Goal: Task Accomplishment & Management: Complete application form

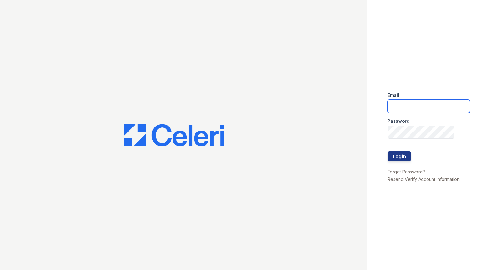
click at [417, 103] on input "email" at bounding box center [428, 106] width 82 height 13
type input "paystubs@stlcitywide.com"
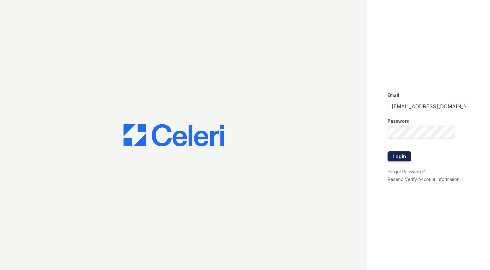
click at [401, 157] on button "Login" at bounding box center [399, 156] width 24 height 10
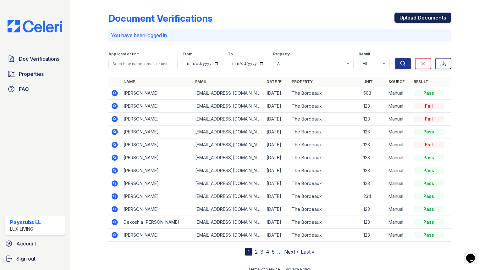
click at [435, 21] on link "Upload Documents" at bounding box center [422, 18] width 57 height 10
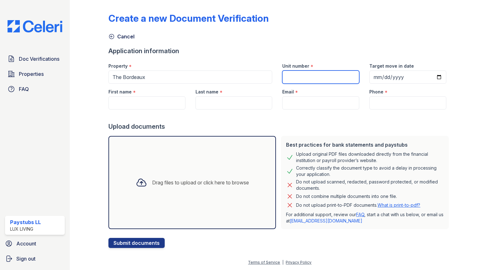
click at [315, 76] on input "Unit number" at bounding box center [320, 76] width 77 height 13
click at [296, 76] on input "Unit number" at bounding box center [320, 76] width 77 height 13
type input "225"
click at [407, 69] on label "Target move in date" at bounding box center [391, 66] width 45 height 6
click at [407, 70] on input "Target move in date" at bounding box center [407, 76] width 77 height 13
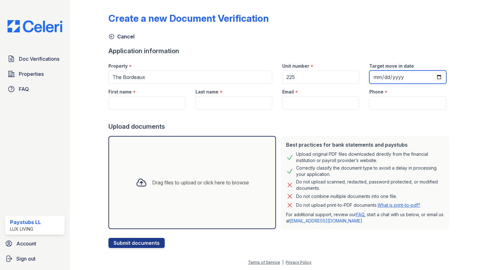
click at [422, 78] on input "Target move in date" at bounding box center [407, 76] width 77 height 13
click at [445, 77] on input "Target move in date" at bounding box center [407, 76] width 77 height 13
click at [439, 77] on input "Target move in date" at bounding box center [407, 76] width 77 height 13
type input "[DATE]"
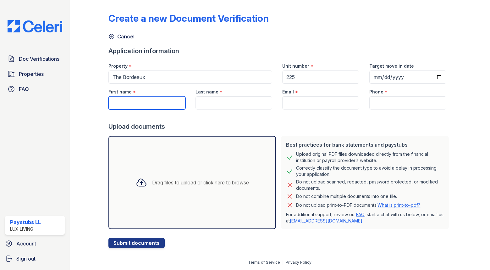
click at [157, 103] on input "First name" at bounding box center [146, 102] width 77 height 13
paste input "[PERSON_NAME]"
click at [140, 100] on input "[PERSON_NAME]" at bounding box center [146, 102] width 77 height 13
type input "Ziyale"
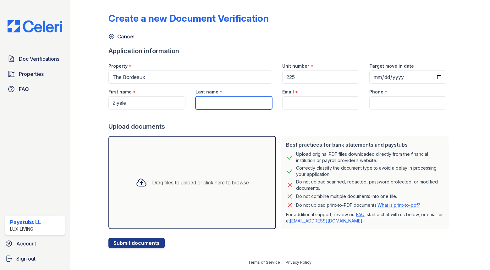
click at [225, 105] on input "Last name" at bounding box center [233, 102] width 77 height 13
paste input "[PERSON_NAME]"
type input "[PERSON_NAME]"
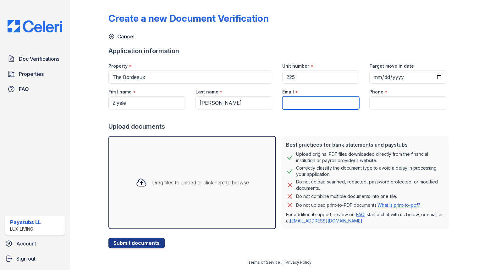
click at [318, 105] on input "Email" at bounding box center [320, 102] width 77 height 13
type input "[EMAIL_ADDRESS][DOMAIN_NAME]"
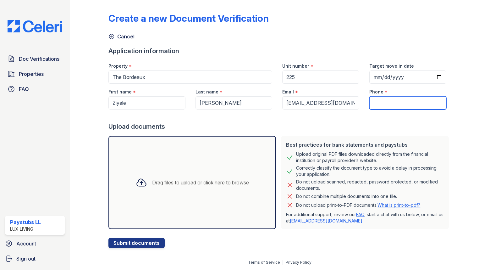
click at [408, 98] on input "Phone" at bounding box center [407, 102] width 77 height 13
type input "3145903998"
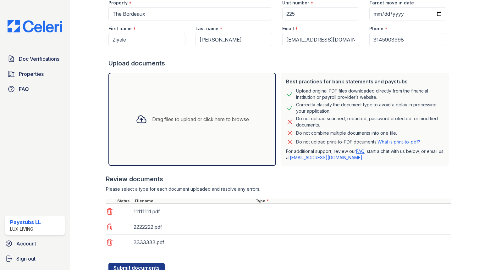
scroll to position [87, 0]
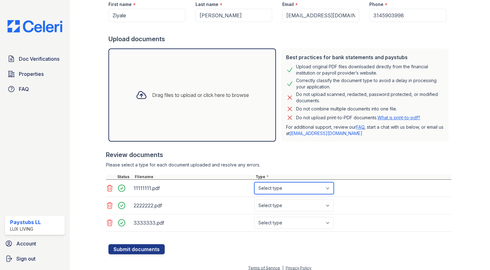
click at [273, 191] on select "Select type Paystub Bank Statement Offer Letter Tax Documents Benefit Award Let…" at bounding box center [294, 188] width 80 height 12
select select "paystub"
click at [254, 182] on select "Select type Paystub Bank Statement Offer Letter Tax Documents Benefit Award Let…" at bounding box center [294, 188] width 80 height 12
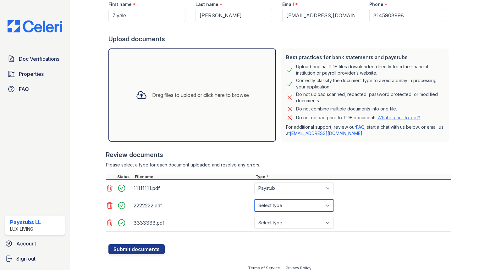
click at [269, 206] on select "Select type Paystub Bank Statement Offer Letter Tax Documents Benefit Award Let…" at bounding box center [294, 205] width 80 height 12
select select "paystub"
click at [254, 199] on select "Select type Paystub Bank Statement Offer Letter Tax Documents Benefit Award Let…" at bounding box center [294, 205] width 80 height 12
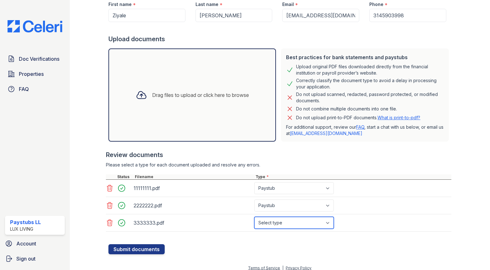
click at [264, 228] on select "Select type Paystub Bank Statement Offer Letter Tax Documents Benefit Award Let…" at bounding box center [294, 223] width 80 height 12
select select "paystub"
click at [254, 217] on select "Select type Paystub Bank Statement Offer Letter Tax Documents Benefit Award Let…" at bounding box center [294, 223] width 80 height 12
click at [388, 226] on div "3333333.pdf Select type Paystub Bank Statement Offer Letter Tax Documents Benef…" at bounding box center [278, 222] width 345 height 17
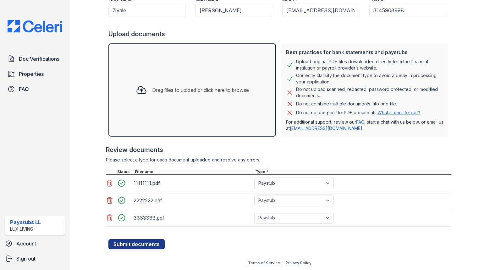
scroll to position [93, 0]
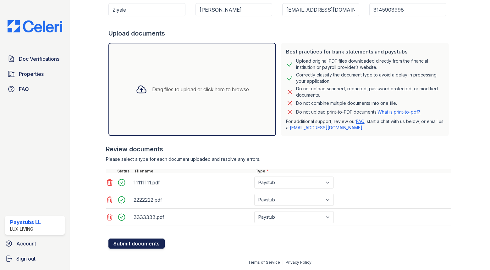
click at [140, 242] on button "Submit documents" at bounding box center [136, 243] width 56 height 10
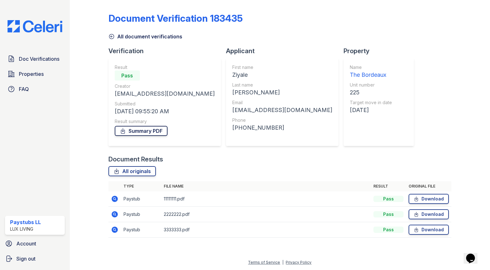
click at [144, 134] on link "Summary PDF" at bounding box center [141, 131] width 53 height 10
drag, startPoint x: 288, startPoint y: 145, endPoint x: 279, endPoint y: 157, distance: 15.9
click at [343, 145] on div "Name The Bordeaux Unit number 225 Target move in date 09/06/25" at bounding box center [378, 102] width 70 height 88
